Goal: Information Seeking & Learning: Learn about a topic

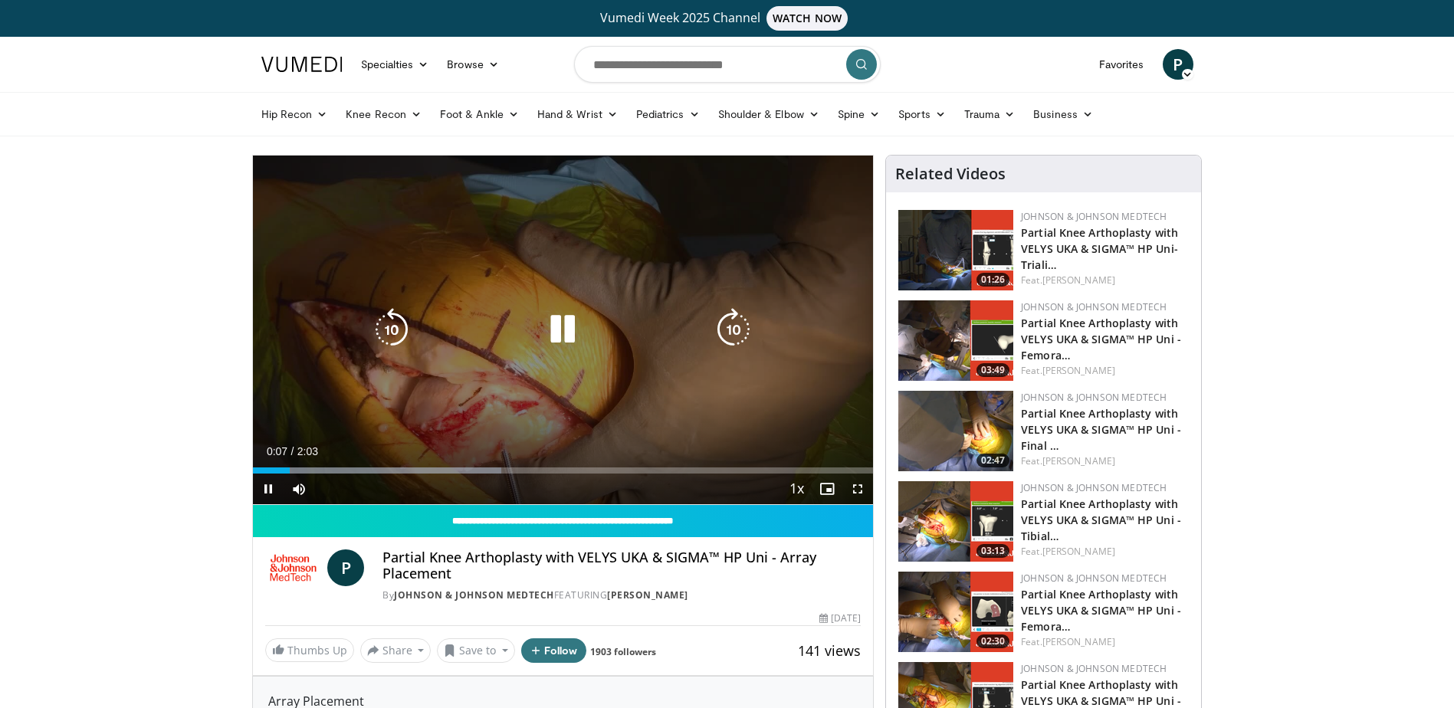
click at [633, 298] on div "10 seconds Tap to unmute" at bounding box center [563, 330] width 621 height 349
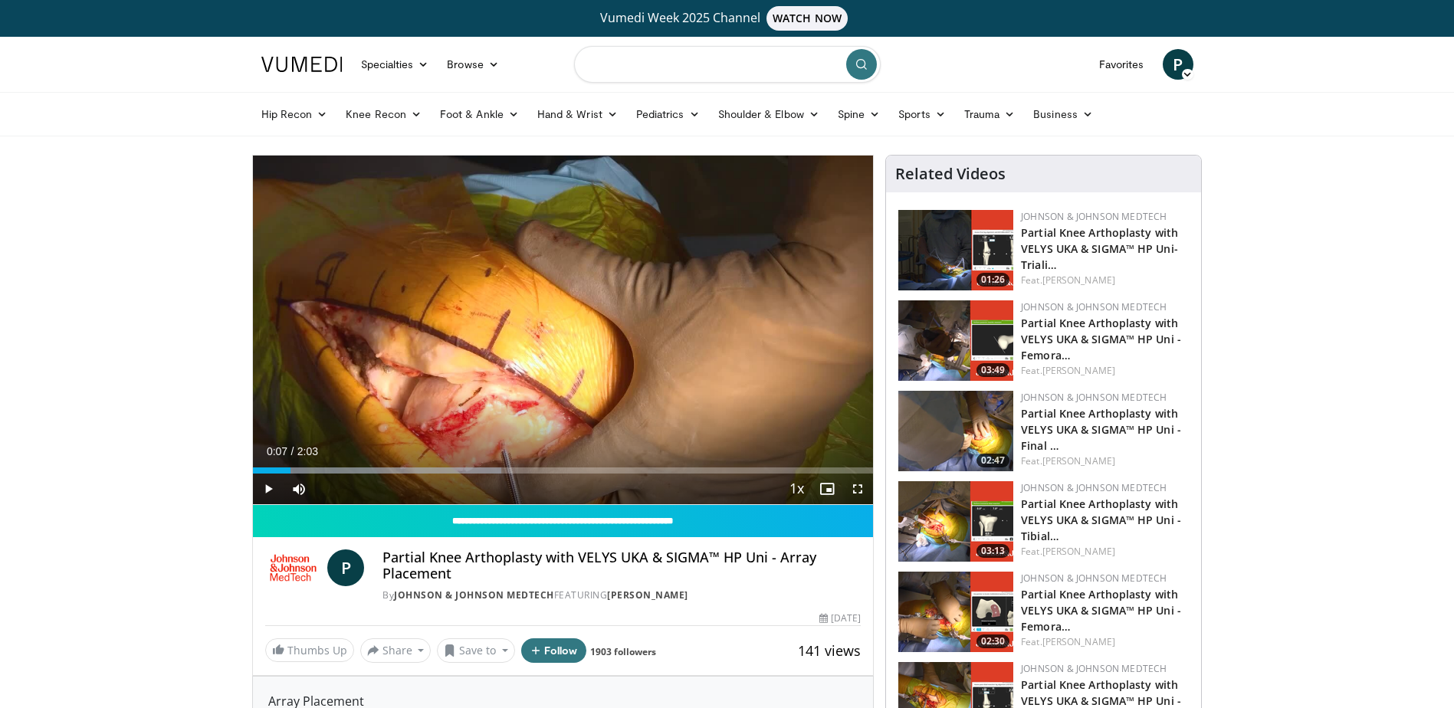
click at [613, 67] on input "Search topics, interventions" at bounding box center [727, 64] width 307 height 37
type input "******"
